Goal: Complete application form: Complete application form

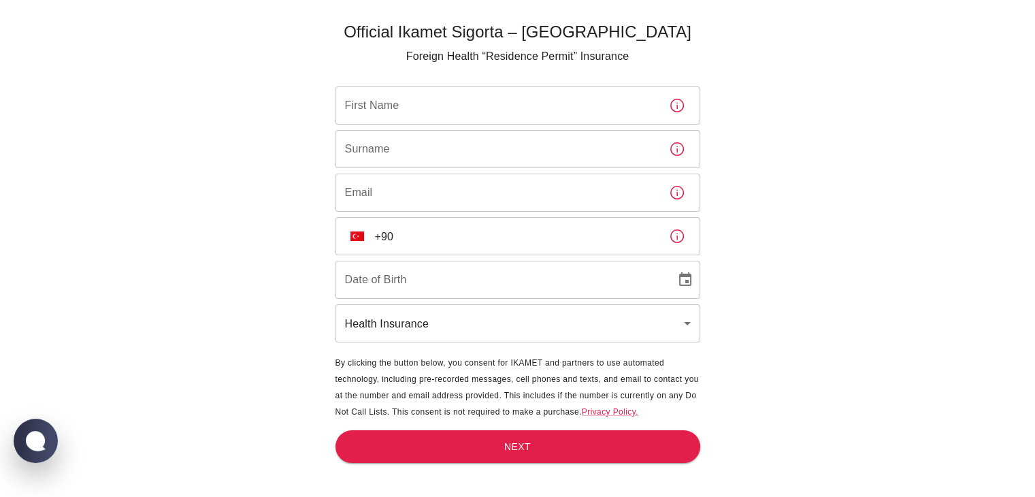
scroll to position [45, 0]
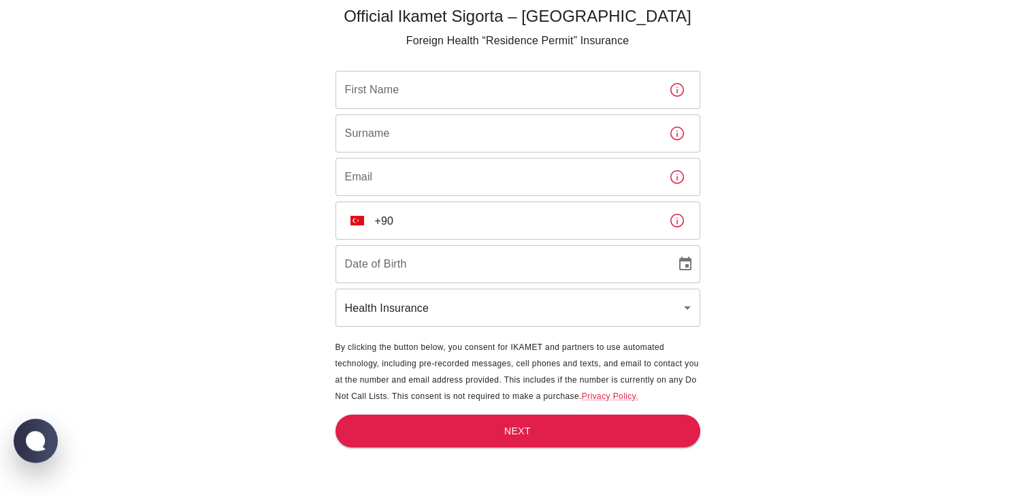
click at [464, 303] on body "Official Ikamet Sigorta – [DEMOGRAPHIC_DATA] Foreign Health “Residence Permit” …" at bounding box center [517, 226] width 1035 height 542
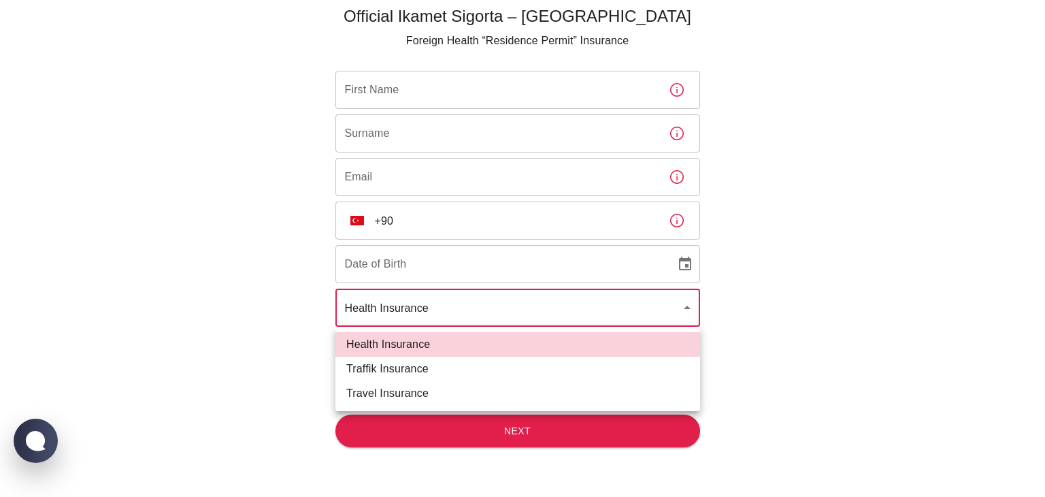
click at [464, 303] on div at bounding box center [522, 248] width 1045 height 497
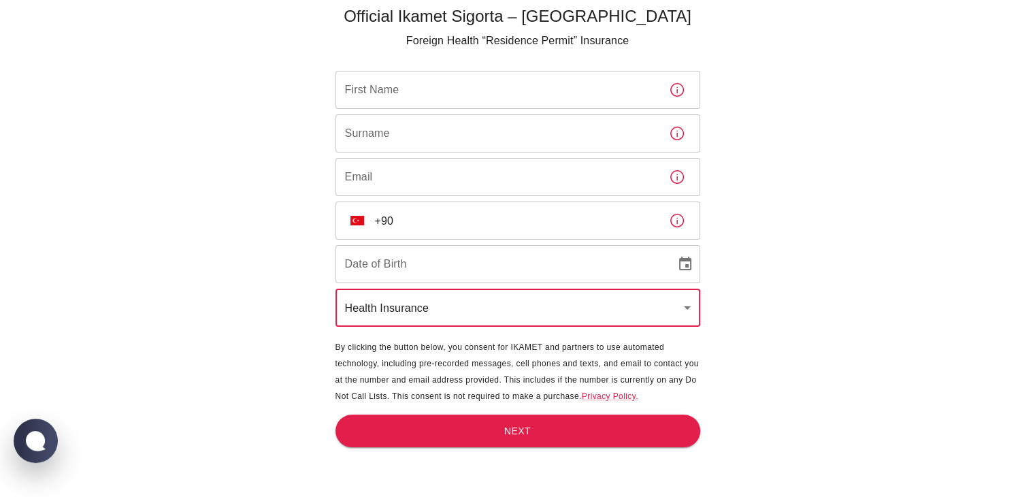
click at [431, 220] on input "+90" at bounding box center [516, 220] width 283 height 38
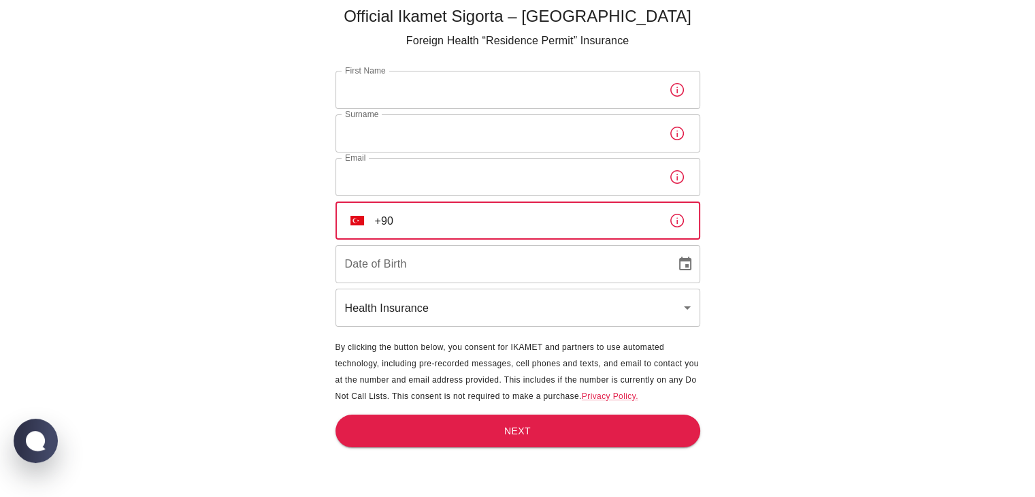
type input "[PHONE_NUMBER]"
type input "mohammadali"
type input "koohgard"
type input "[PERSON_NAME][EMAIL_ADDRESS][DOMAIN_NAME]"
click at [393, 263] on div "Date of Birth Date of Birth" at bounding box center [517, 264] width 365 height 38
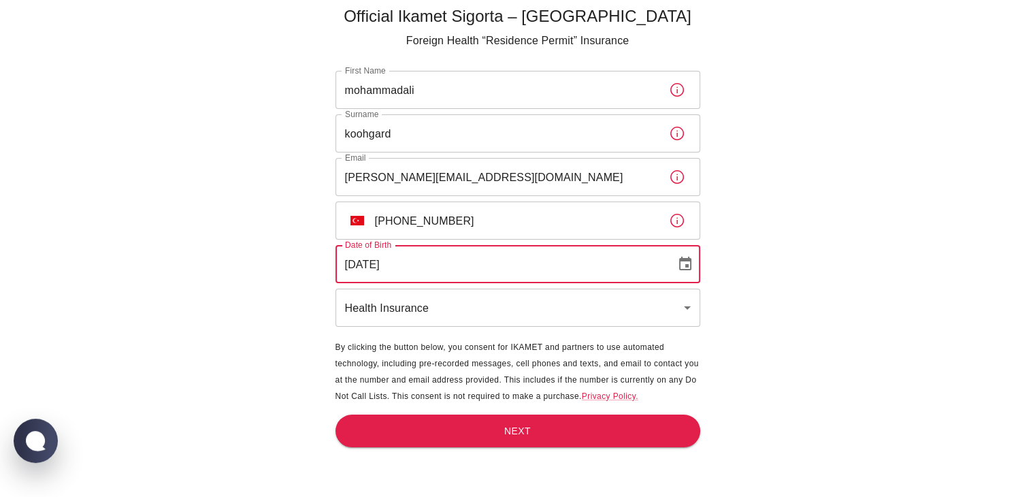
type input "[DATE]"
click at [254, 312] on div "Official Ikamet Sigorta – [DEMOGRAPHIC_DATA] Foreign Health “Residence Permit” …" at bounding box center [517, 226] width 1035 height 542
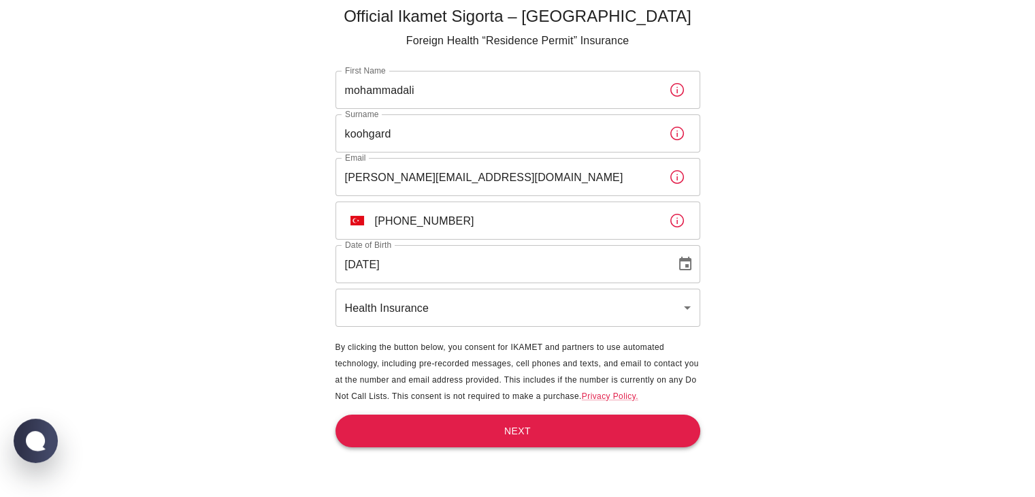
click at [542, 436] on button "Next" at bounding box center [517, 430] width 365 height 33
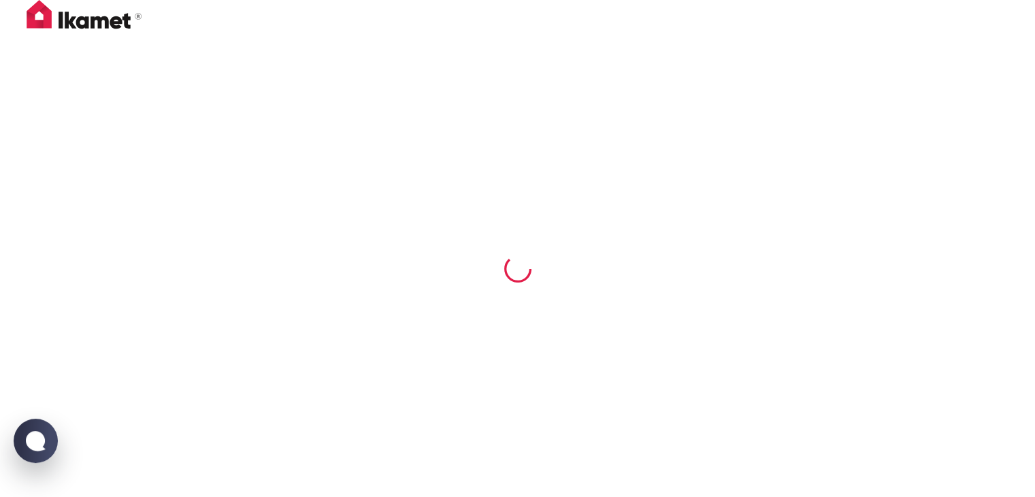
scroll to position [0, 0]
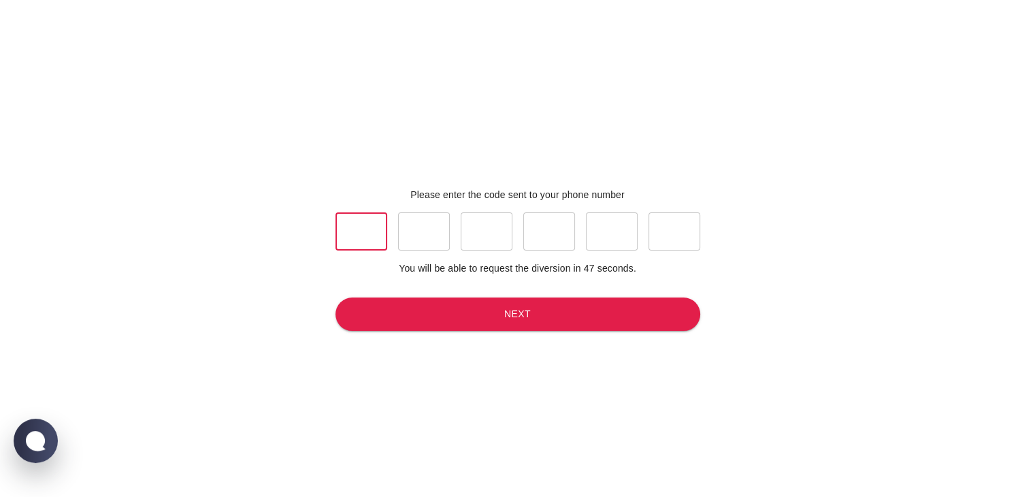
click at [381, 239] on input "text" at bounding box center [361, 231] width 52 height 38
type input "5"
type input "2"
type input "4"
type input "2"
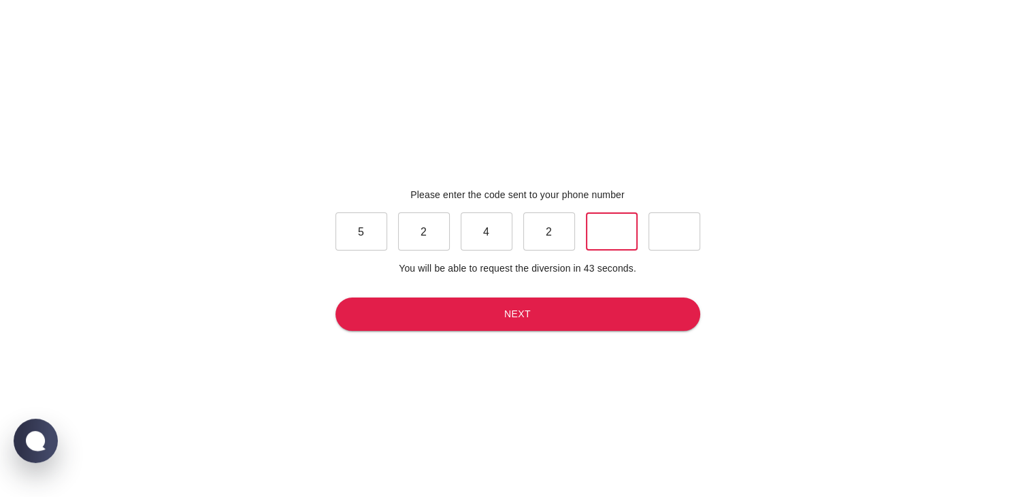
type input "7"
type input "8"
click at [540, 323] on button "Next" at bounding box center [517, 313] width 365 height 33
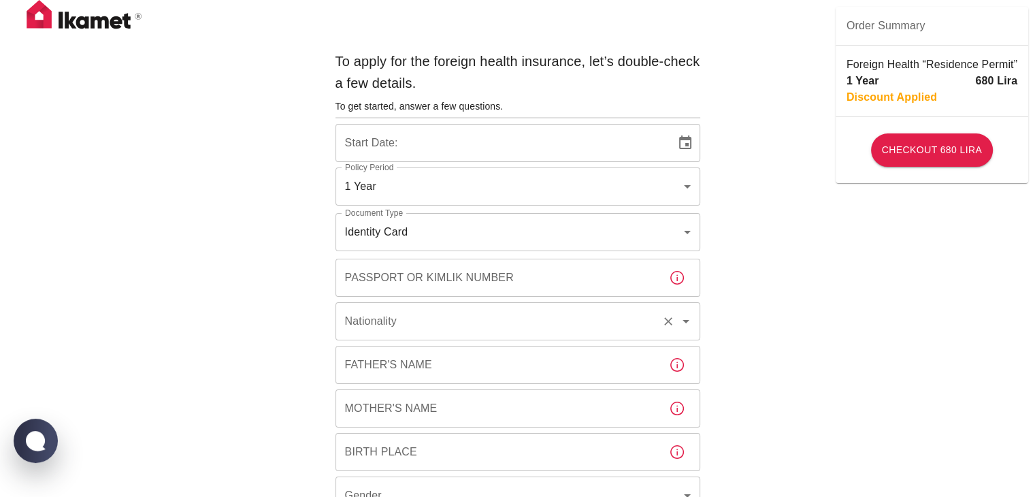
type input "b7343ef8-d55e-4554-96a8-76e30347e985"
type input "[DATE]"
click at [440, 142] on input "[DATE]" at bounding box center [500, 143] width 331 height 38
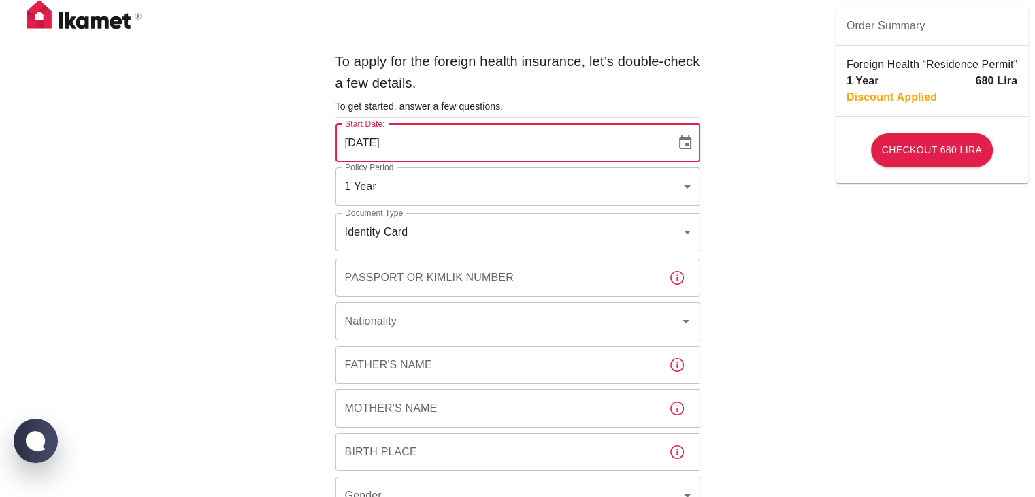
click at [406, 145] on input "[DATE]" at bounding box center [500, 143] width 331 height 38
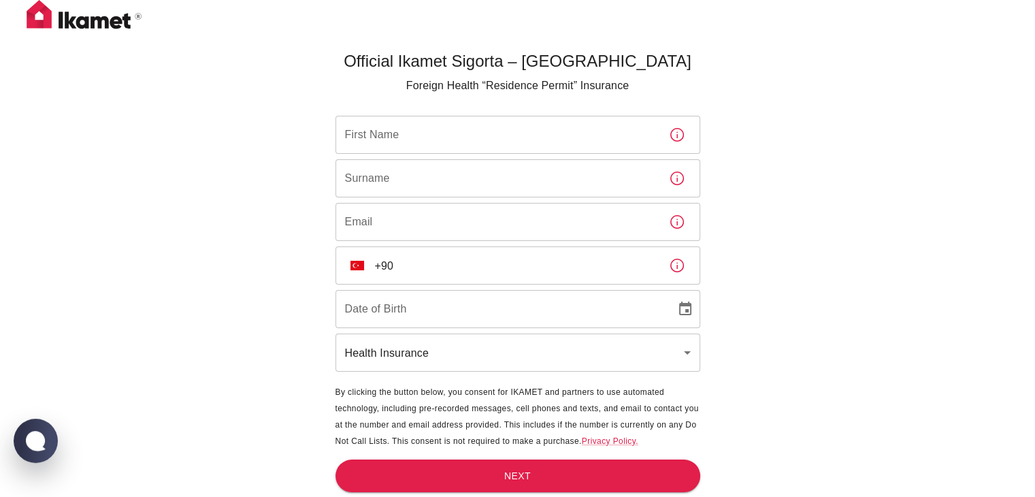
click at [438, 131] on input "First Name" at bounding box center [496, 135] width 323 height 38
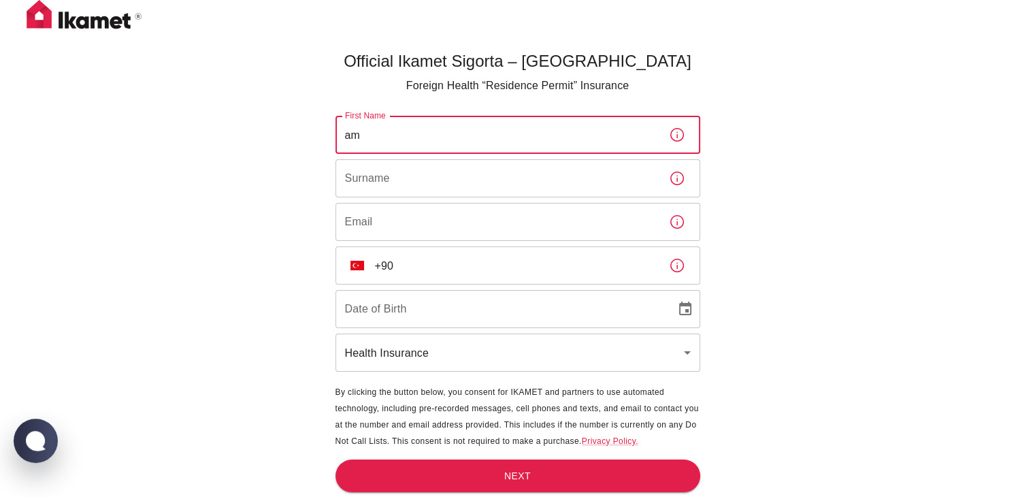
type input "a"
type input "AMIRMOJTABA"
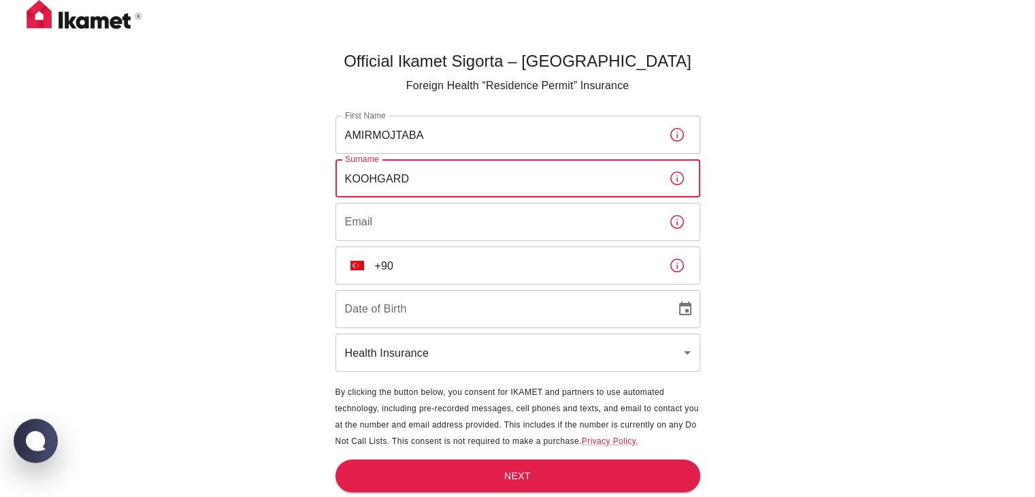
type input "KOOHGARD"
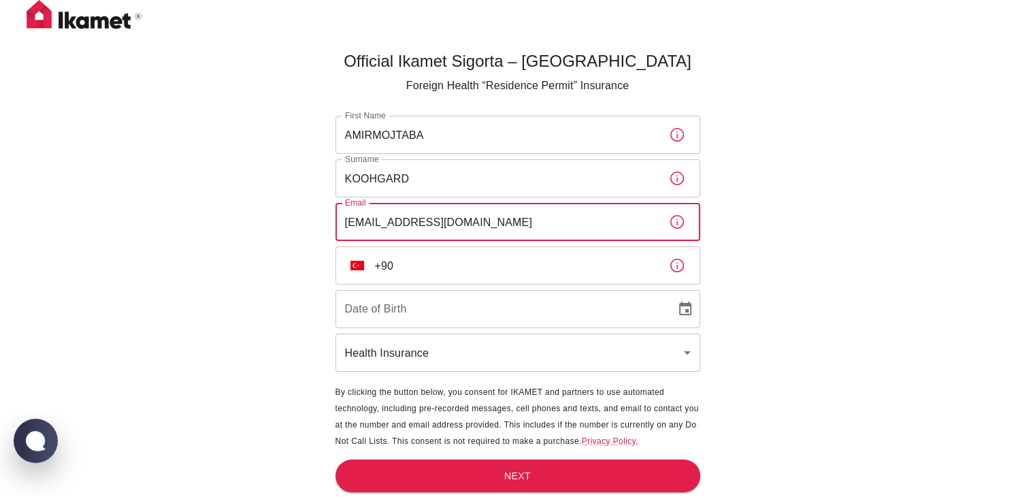
type input "[EMAIL_ADDRESS][DOMAIN_NAME]"
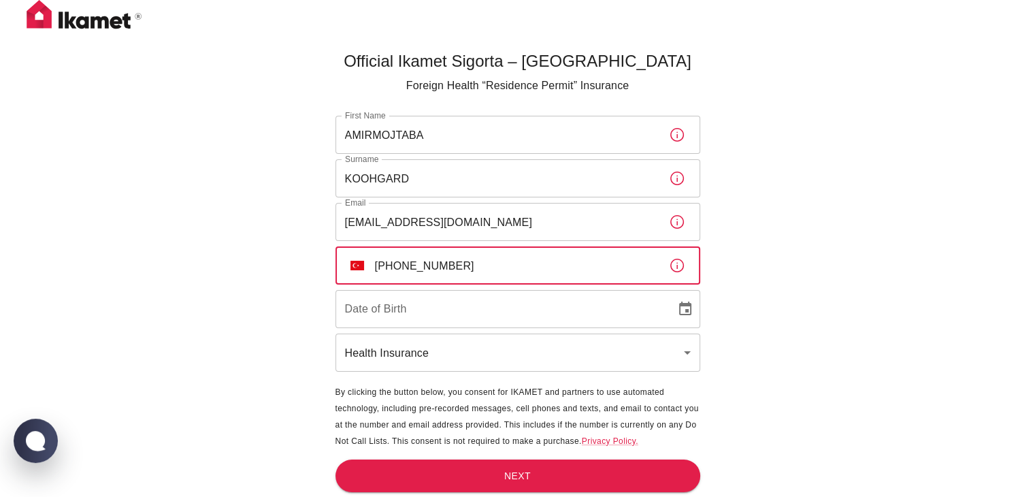
type input "[PHONE_NUMBER]"
click at [449, 316] on input "DD/MM/YYYY" at bounding box center [500, 309] width 331 height 38
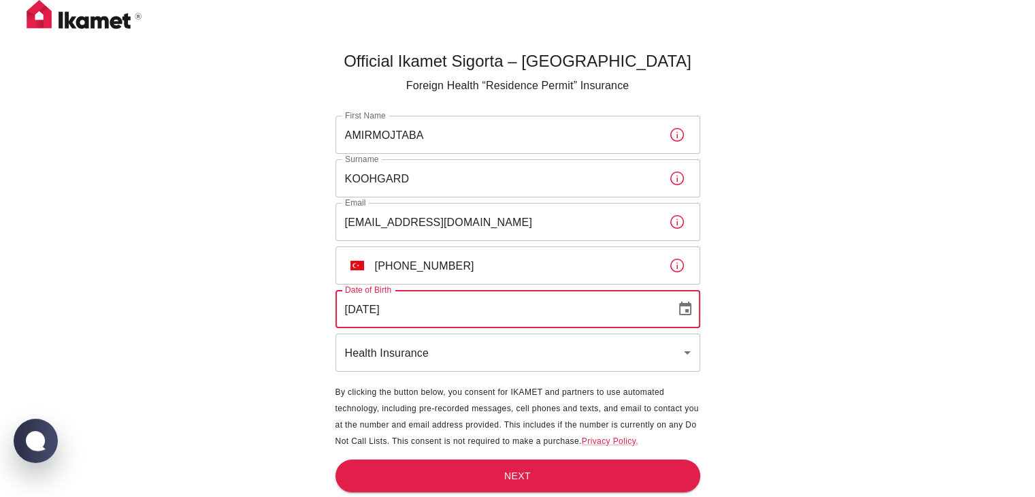
type input "[DATE]"
click at [935, 363] on div "Official [PERSON_NAME] – [DEMOGRAPHIC_DATA] Foreign Health “Residence Permit” I…" at bounding box center [517, 271] width 1035 height 542
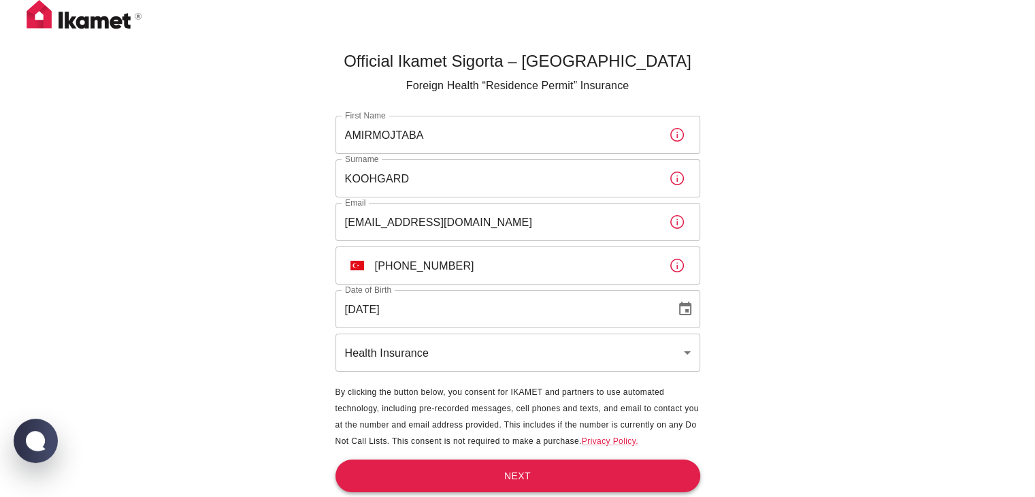
scroll to position [45, 0]
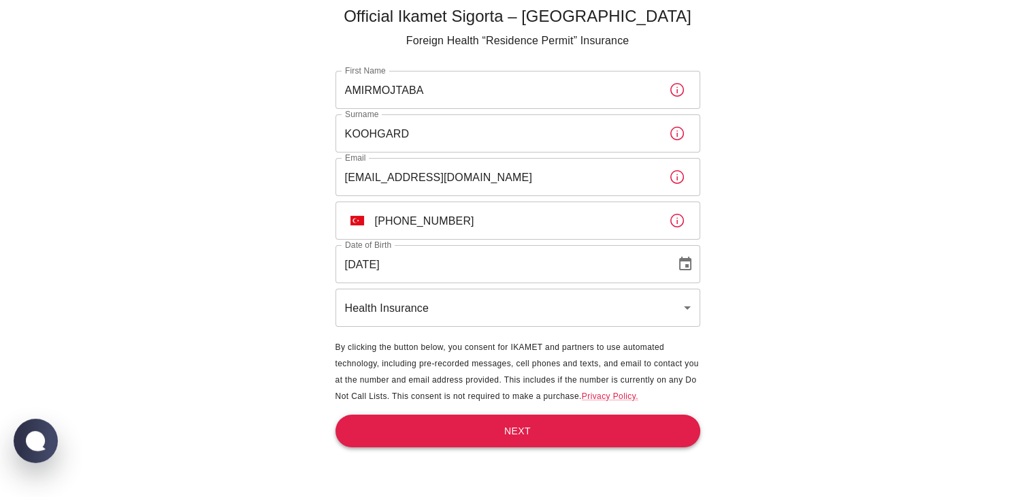
click at [512, 437] on button "Next" at bounding box center [517, 430] width 365 height 33
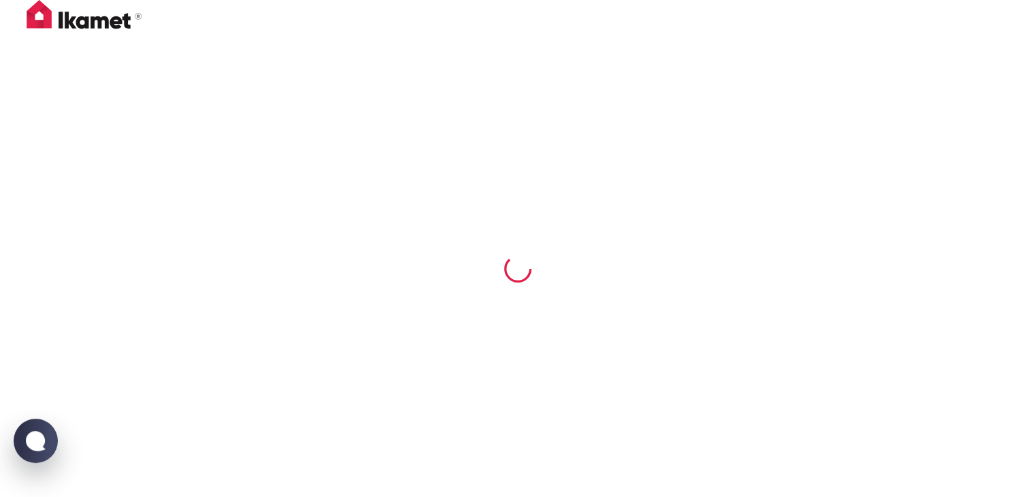
scroll to position [0, 0]
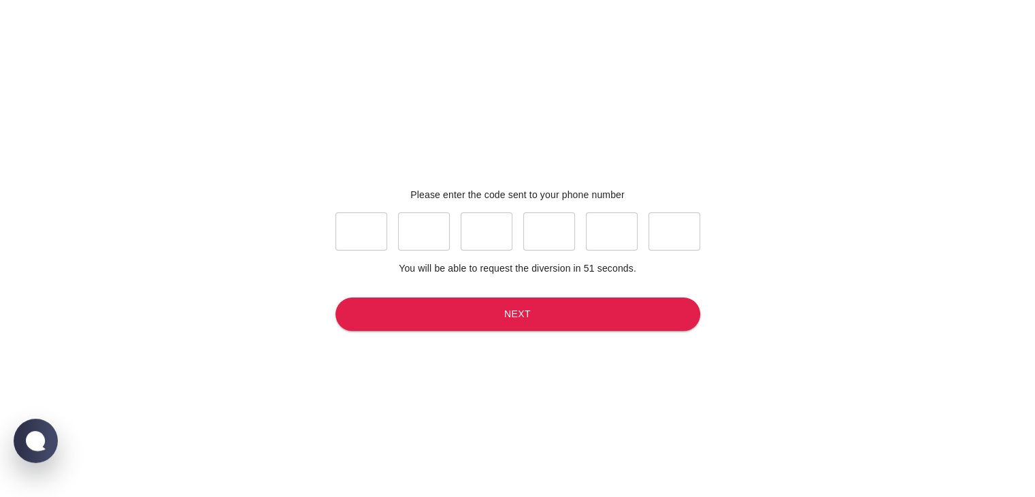
click at [348, 227] on input "text" at bounding box center [361, 231] width 52 height 38
type input "7"
type input "0"
type input "9"
type input "2"
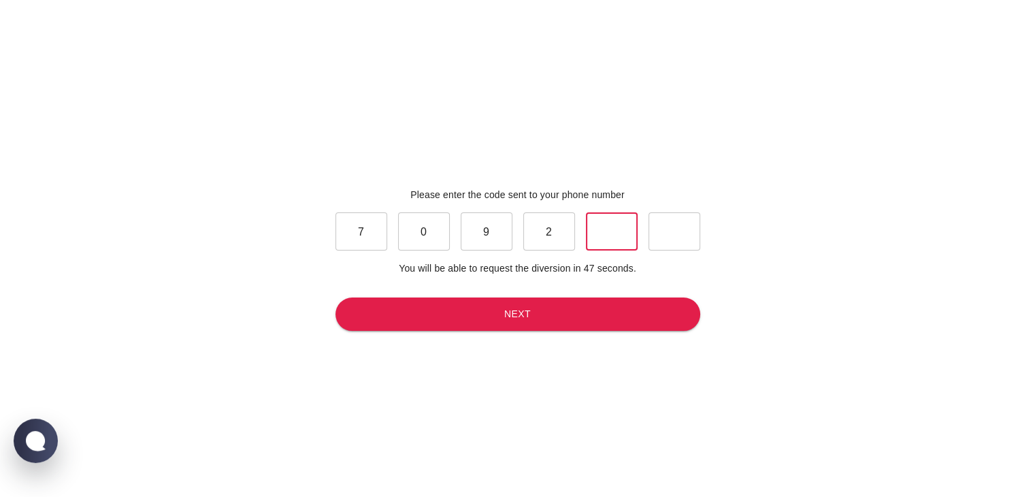
type input "4"
type input "2"
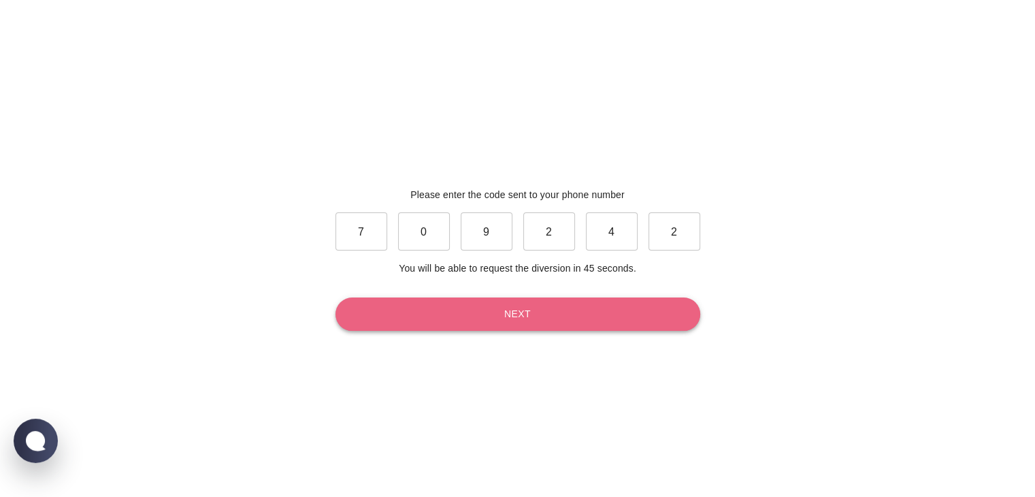
click at [582, 320] on button "Next" at bounding box center [517, 313] width 365 height 33
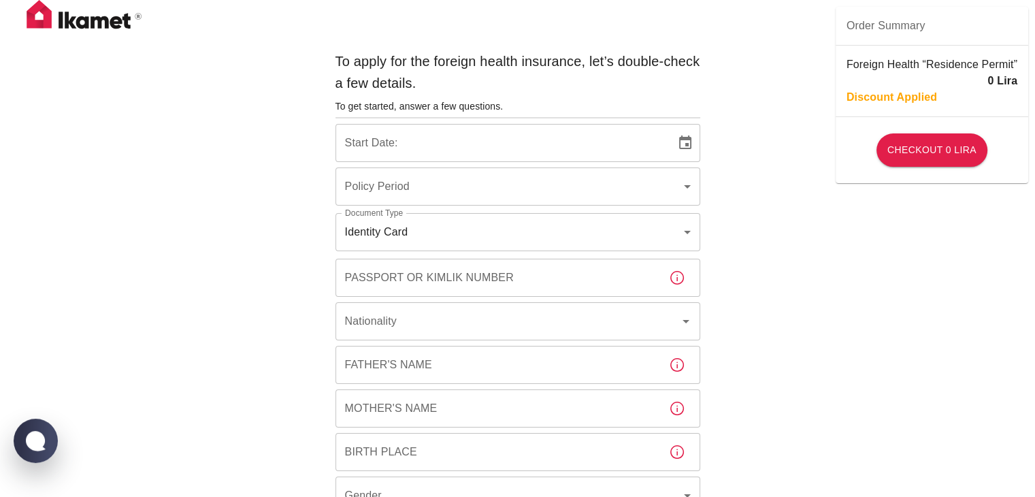
type input "b7343ef8-d55e-4554-96a8-76e30347e985"
type input "[DATE]"
